Goal: Navigation & Orientation: Find specific page/section

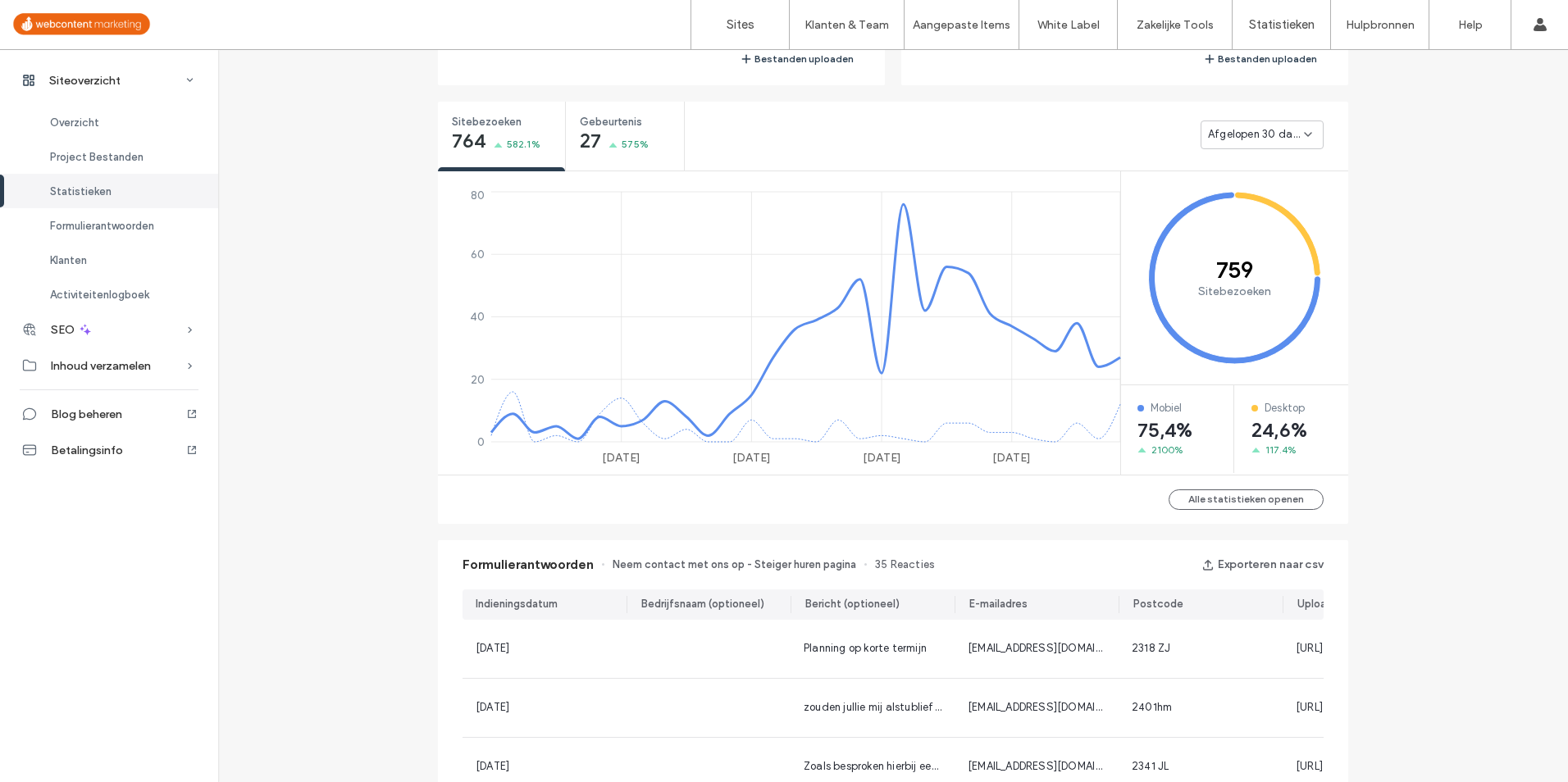
scroll to position [902, 0]
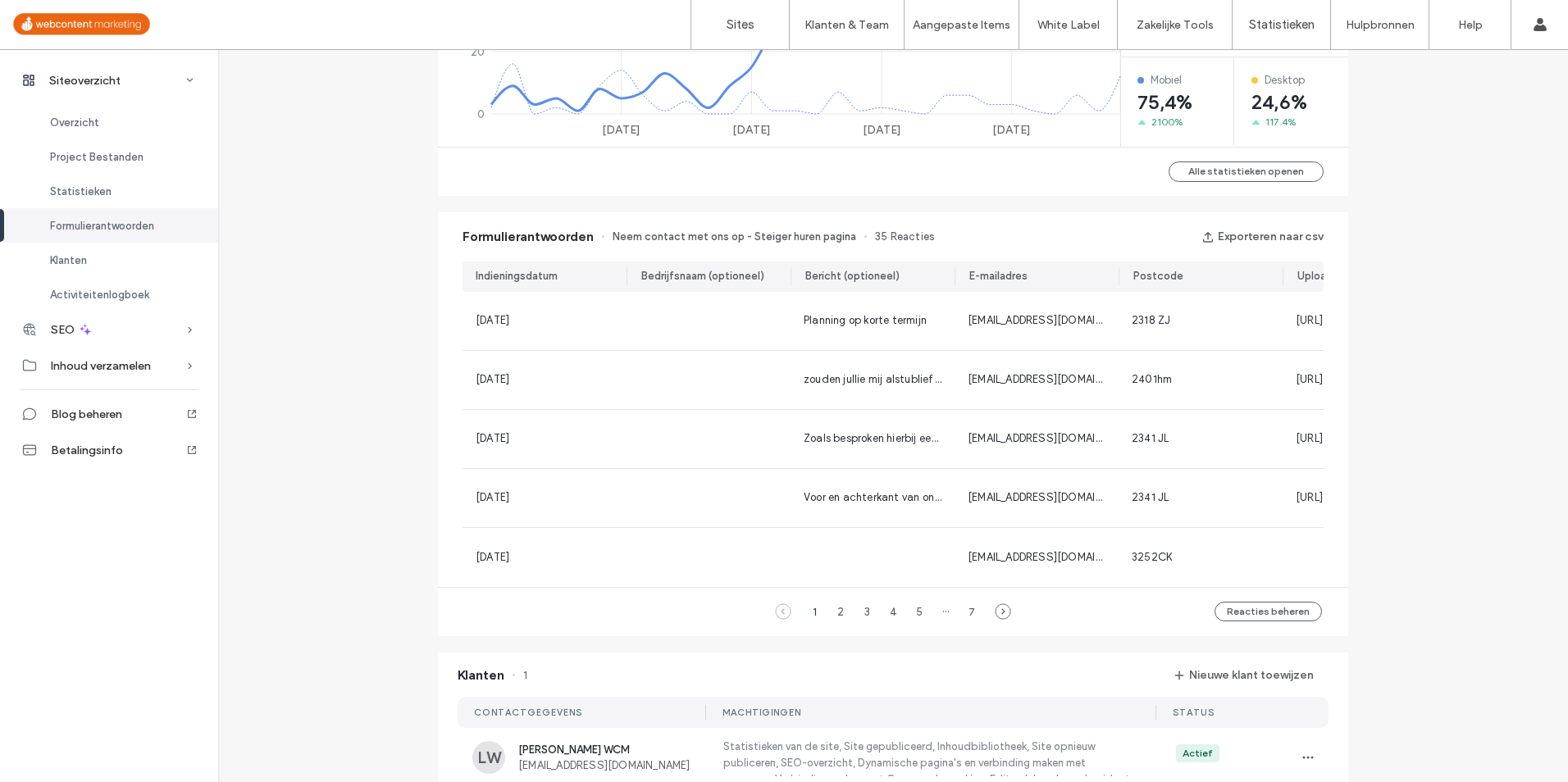
scroll to position [1312, 0]
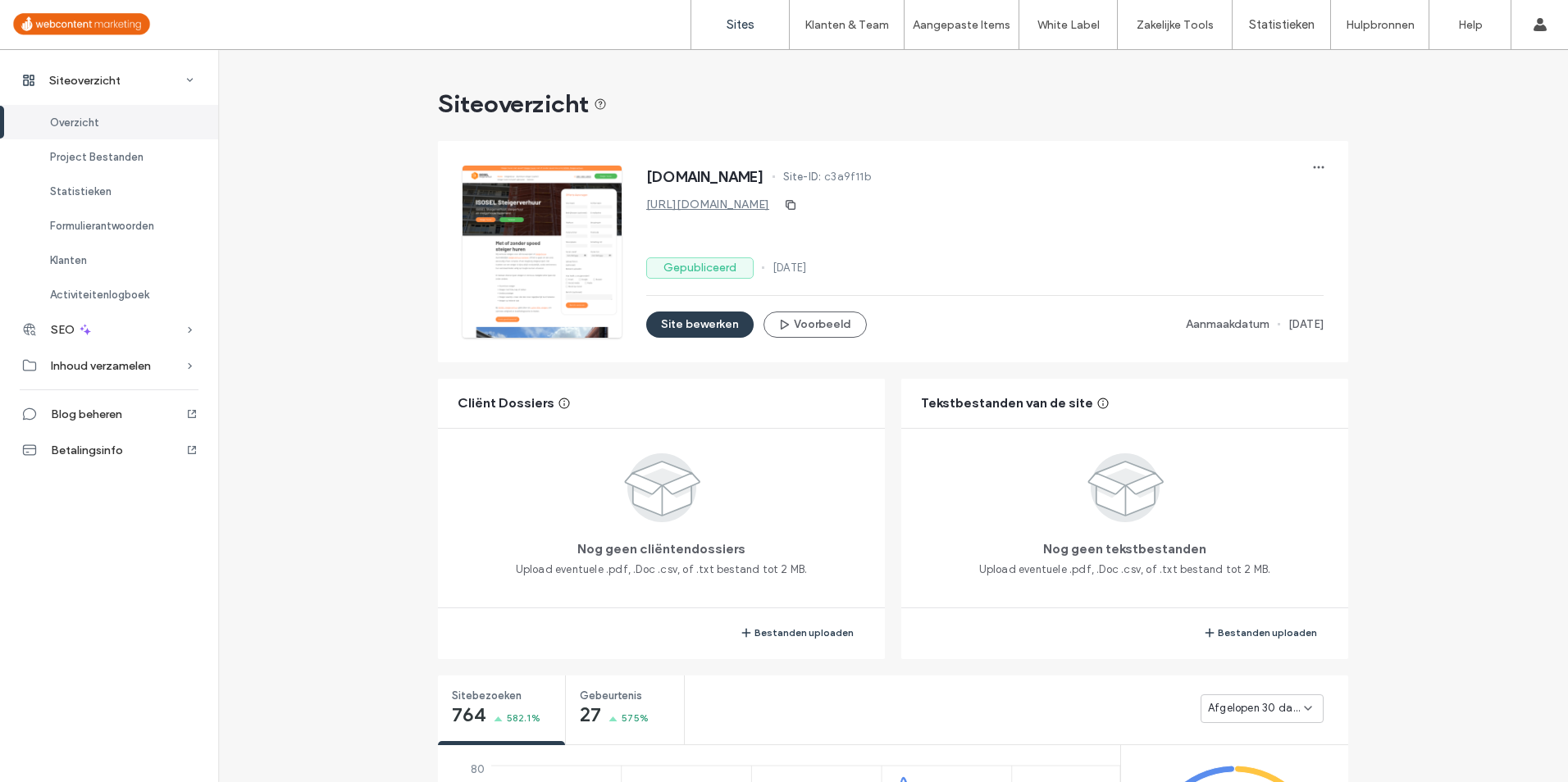
click at [742, 33] on link "Sites" at bounding box center [740, 24] width 97 height 49
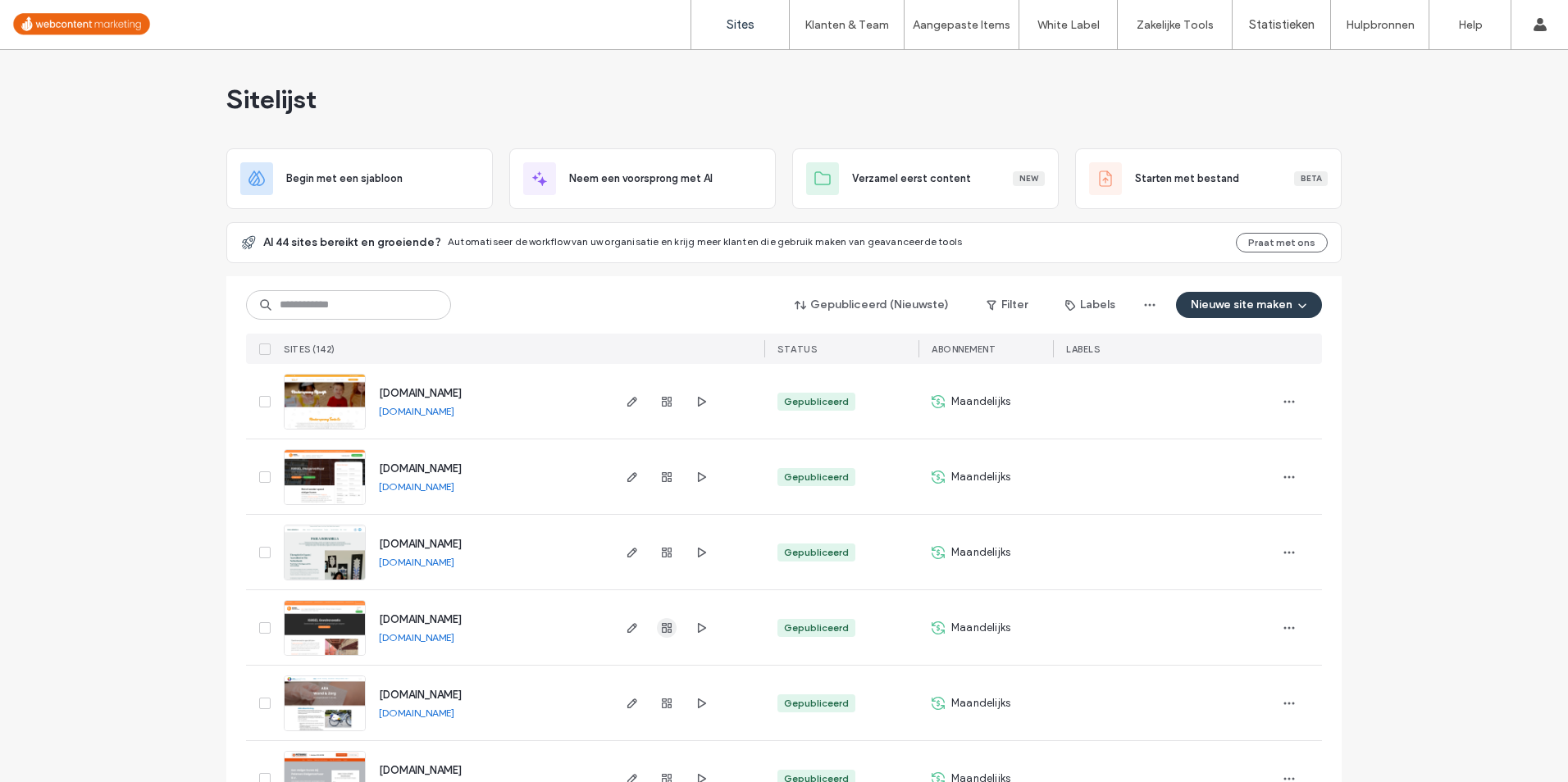
click at [666, 628] on icon "button" at bounding box center [667, 628] width 13 height 13
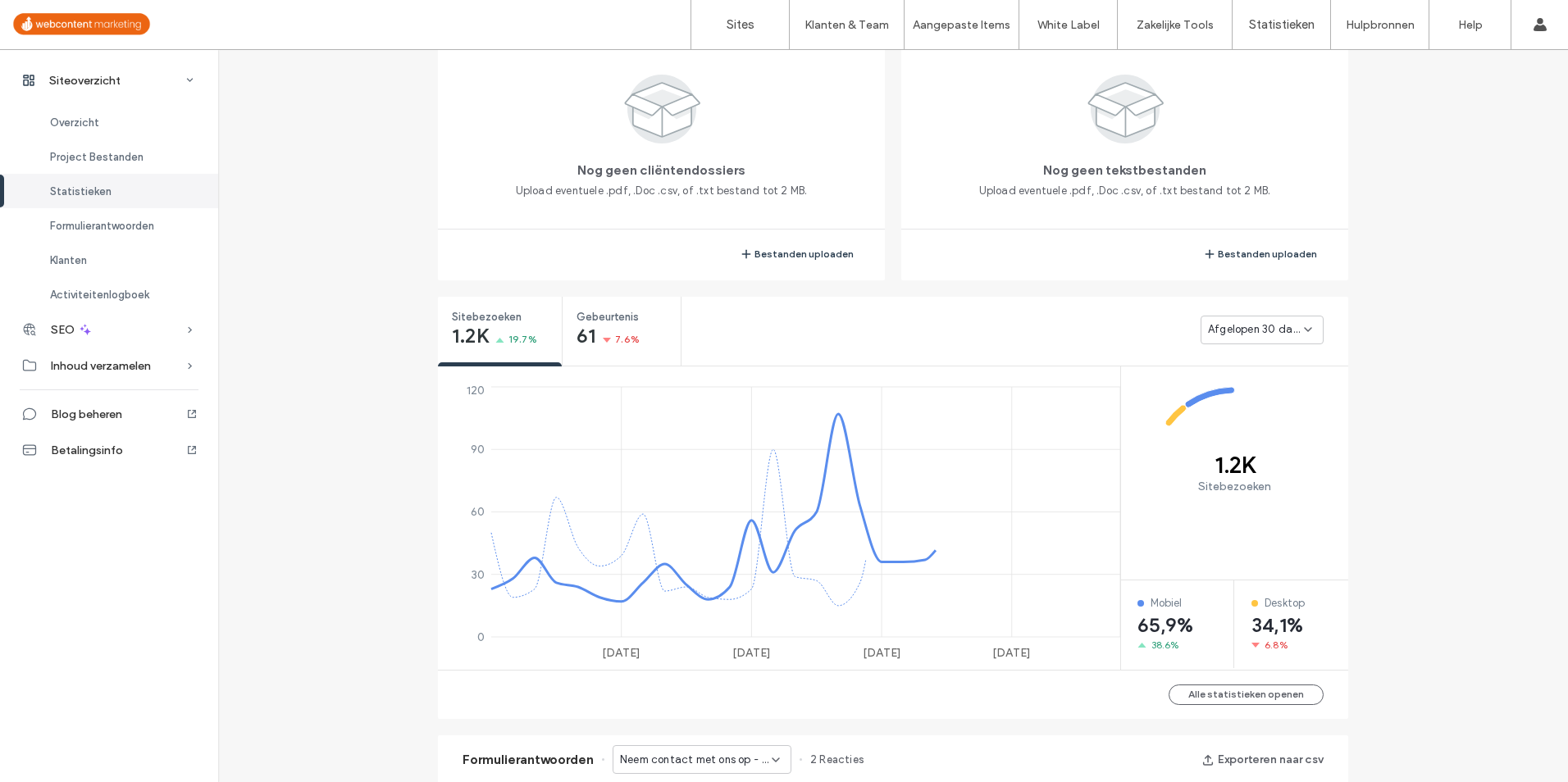
scroll to position [738, 0]
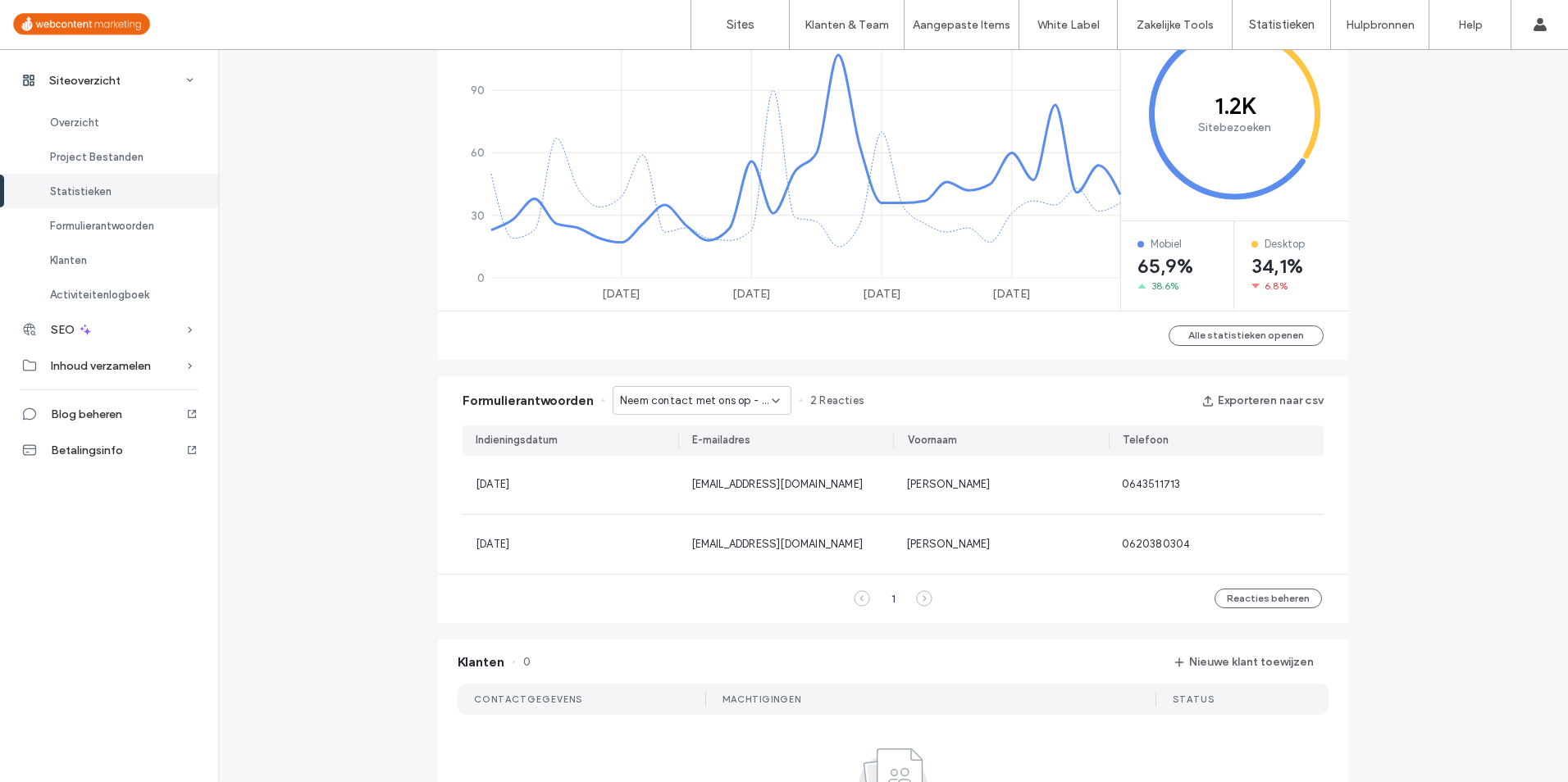
click at [742, 399] on span "Neem contact met ons op - Reinigen en impregneren pagina" at bounding box center [695, 401] width 152 height 16
drag, startPoint x: 742, startPoint y: 401, endPoint x: 740, endPoint y: 455, distance: 54.0
click at [740, 455] on span "Neem contact met ons op - Gevelrenovatie offerte pagina" at bounding box center [694, 458] width 157 height 16
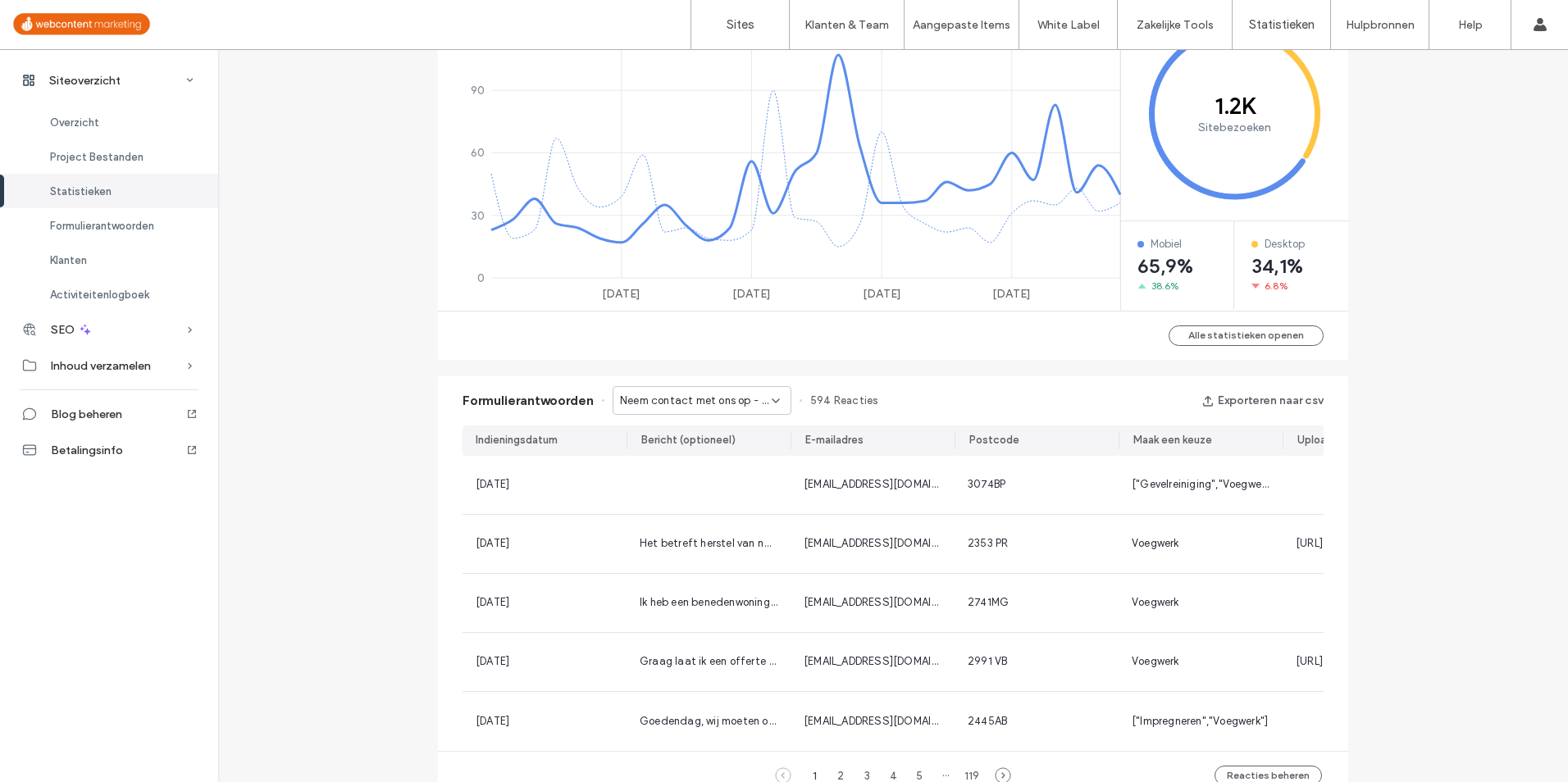
scroll to position [368, 0]
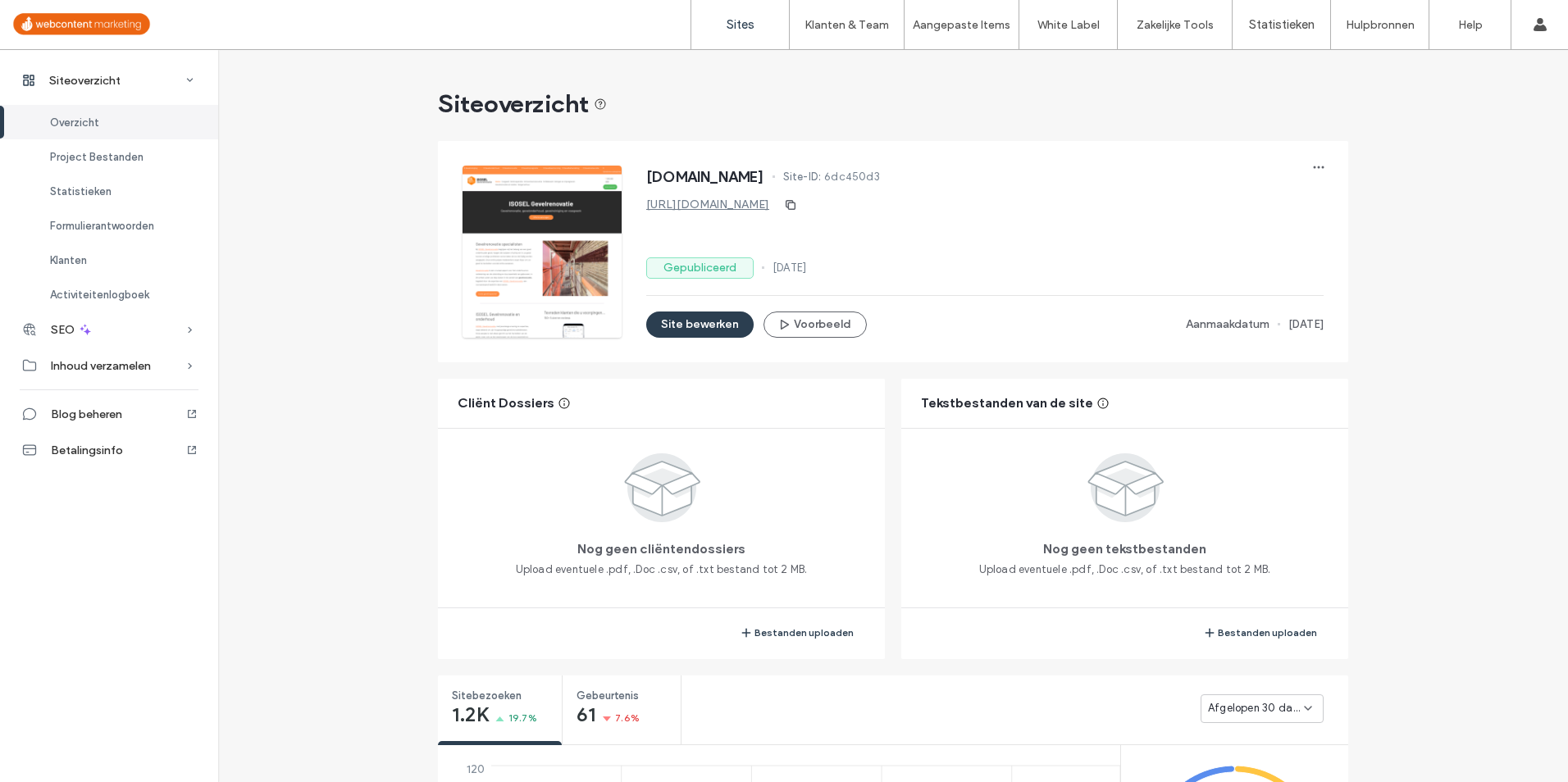
click at [741, 23] on label "Sites" at bounding box center [741, 24] width 28 height 15
